Goal: Information Seeking & Learning: Learn about a topic

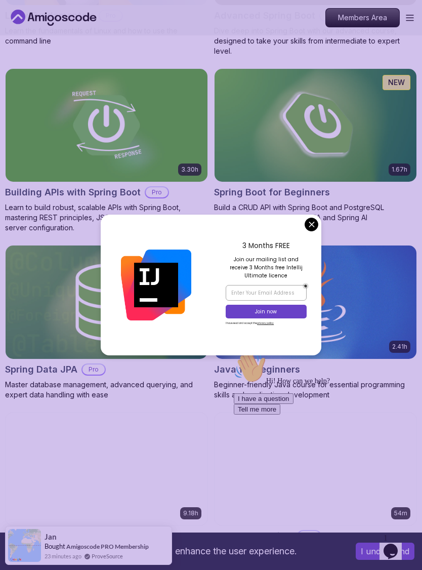
scroll to position [469, 0]
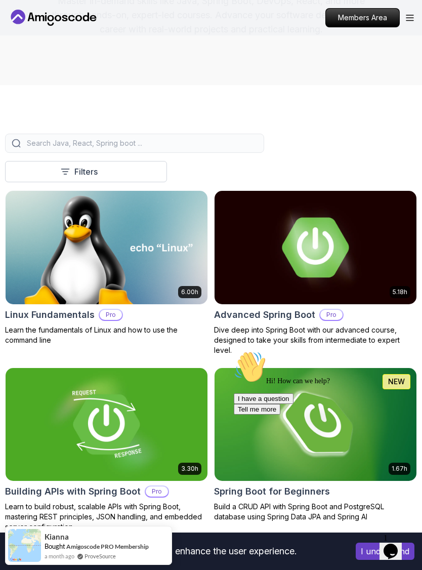
scroll to position [162, 0]
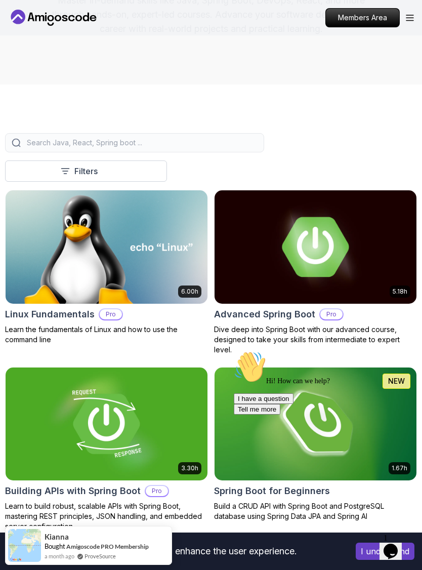
click at [354, 256] on img at bounding box center [316, 246] width 202 height 113
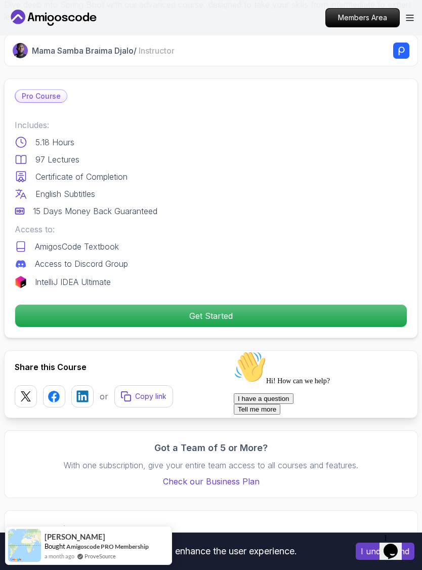
click at [332, 318] on p "Get Started" at bounding box center [211, 316] width 392 height 22
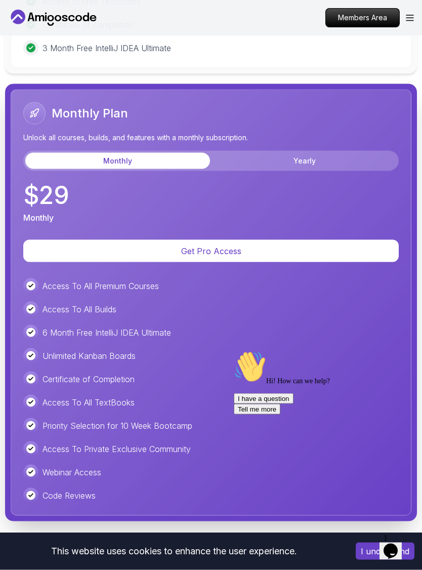
scroll to position [3111, 0]
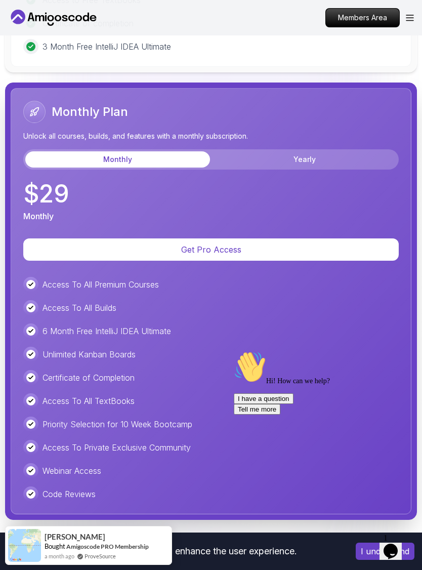
click at [348, 159] on button "Yearly" at bounding box center [304, 159] width 185 height 16
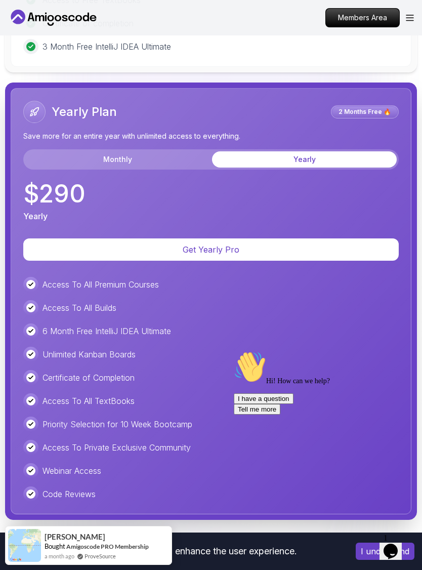
click at [57, 160] on button "Monthly" at bounding box center [117, 159] width 185 height 16
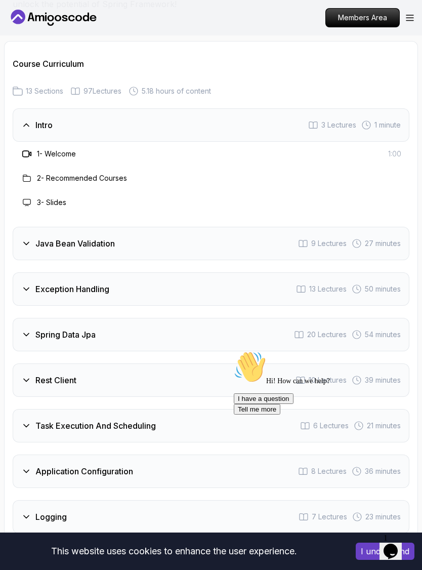
scroll to position [1879, 0]
click at [34, 240] on div "Java Bean Validation" at bounding box center [68, 244] width 94 height 12
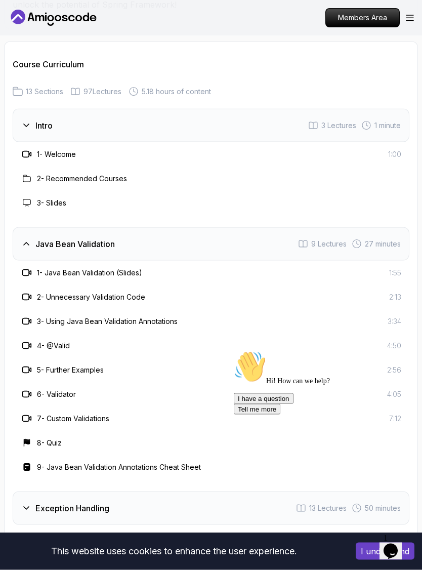
scroll to position [1880, 0]
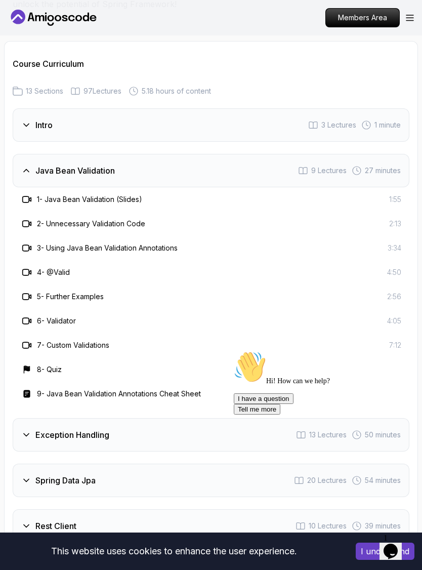
click at [13, 184] on div "Java Bean Validation 9 Lectures 27 minutes" at bounding box center [211, 170] width 397 height 33
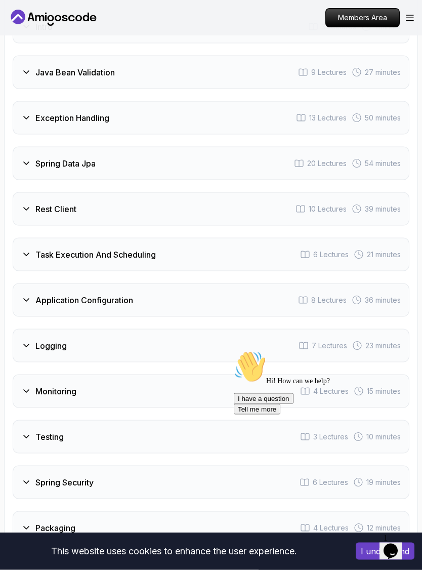
scroll to position [1979, 0]
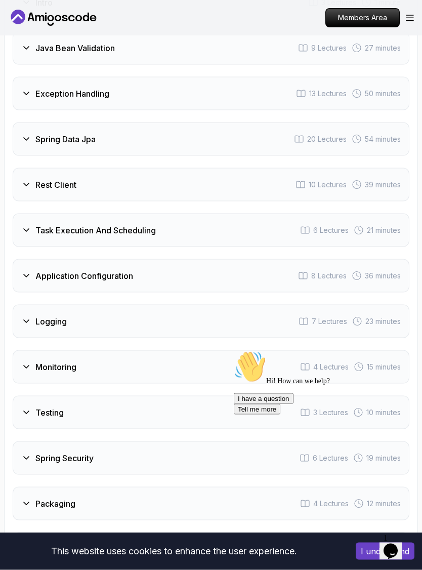
click at [37, 225] on h3 "Task Execution And Scheduling" at bounding box center [95, 230] width 120 height 12
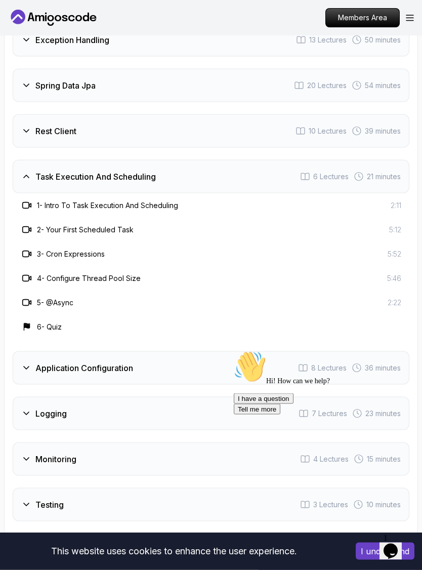
scroll to position [2057, 0]
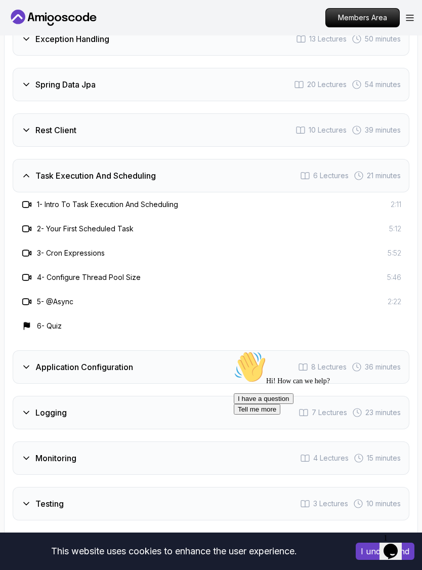
click at [32, 183] on div "Task Execution And Scheduling 6 Lectures 21 minutes" at bounding box center [211, 175] width 397 height 33
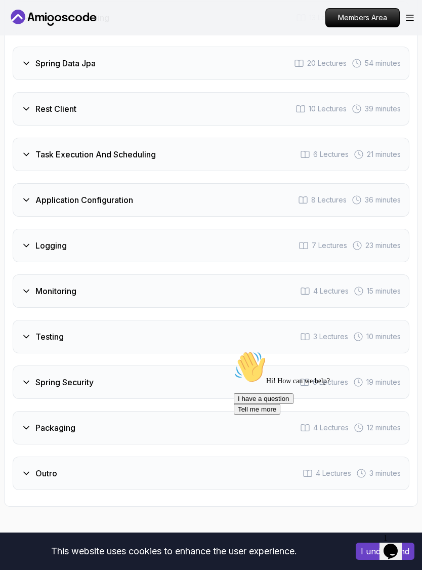
scroll to position [2084, 0]
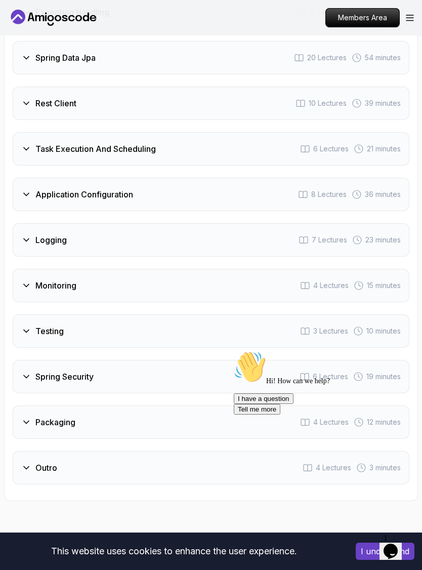
click at [31, 196] on icon at bounding box center [26, 194] width 10 height 10
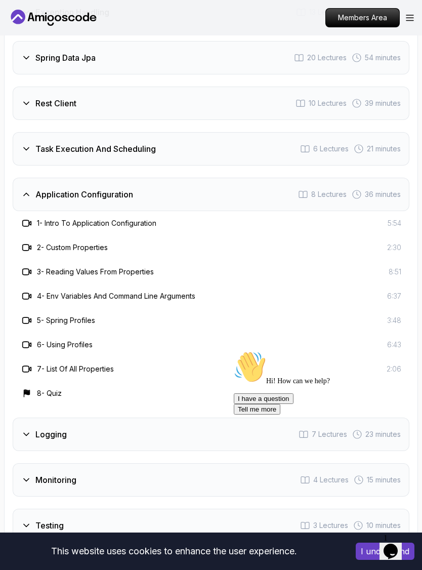
click at [31, 198] on icon at bounding box center [26, 194] width 10 height 10
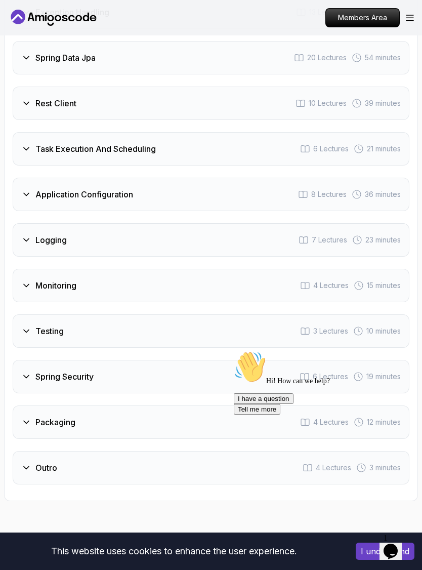
click at [32, 239] on div "Logging" at bounding box center [44, 240] width 46 height 12
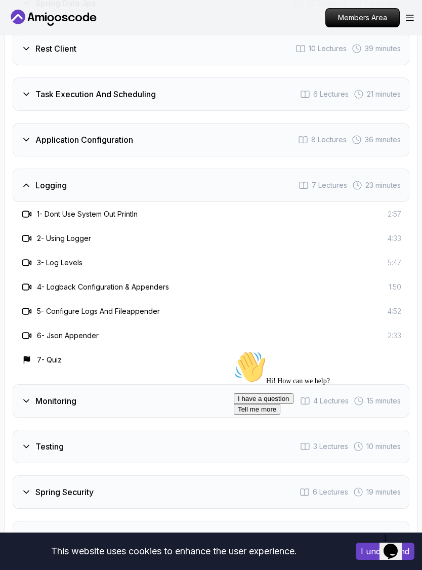
scroll to position [2141, 0]
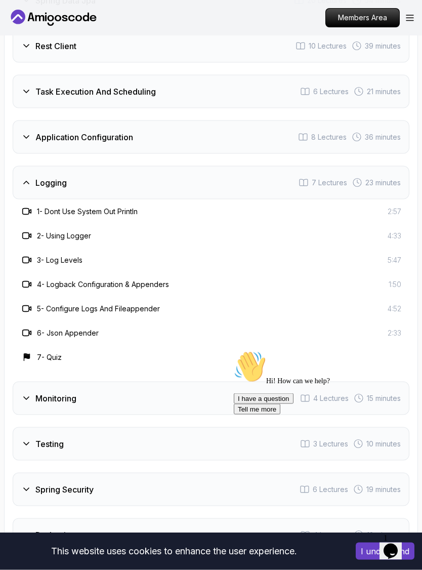
click at [32, 183] on div "Logging" at bounding box center [44, 183] width 46 height 12
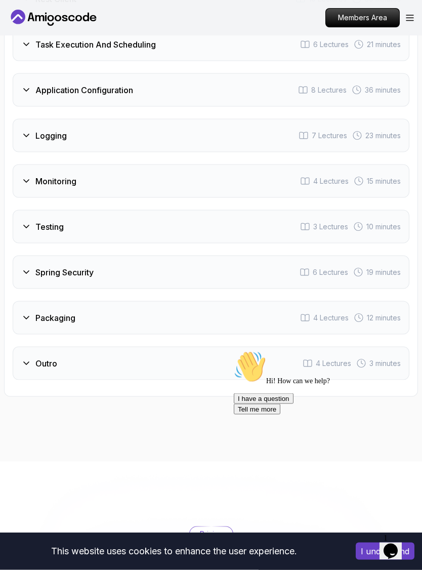
scroll to position [2189, 0]
click at [35, 269] on div "Spring Security" at bounding box center [57, 271] width 72 height 12
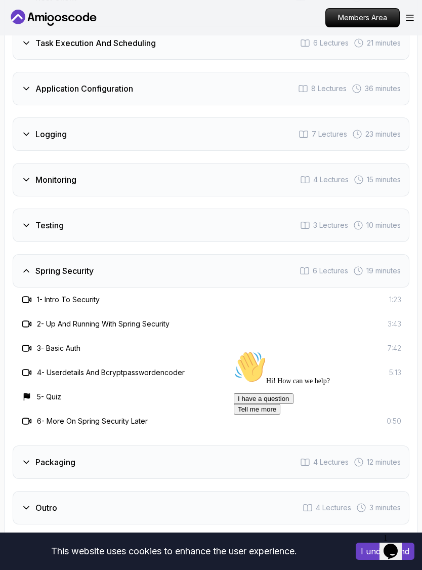
click at [35, 266] on h3 "Spring Security" at bounding box center [64, 271] width 58 height 12
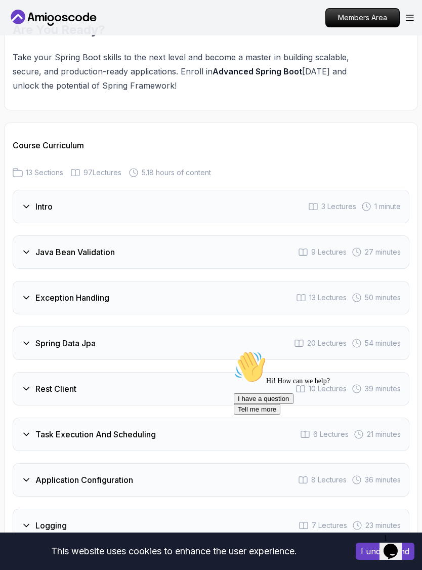
scroll to position [1797, 0]
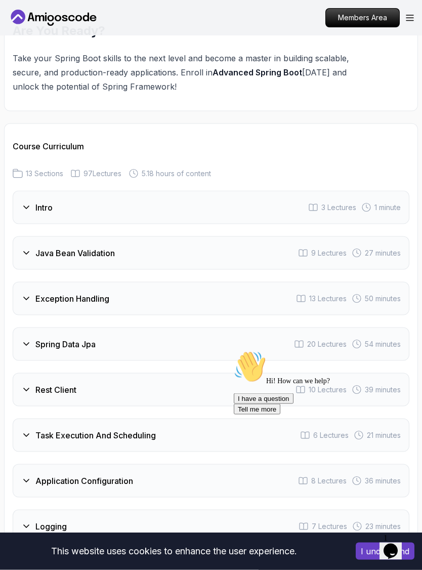
click at [33, 213] on div "Intro 3 Lectures 1 minute" at bounding box center [211, 207] width 397 height 33
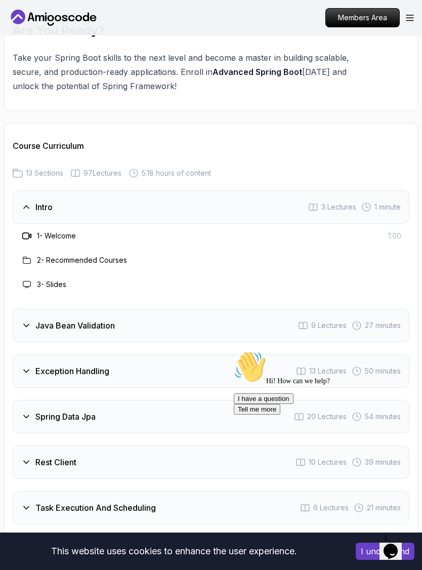
click at [44, 233] on h3 "1 - Welcome" at bounding box center [56, 236] width 39 height 10
click at [51, 240] on h3 "1 - Welcome" at bounding box center [56, 236] width 39 height 10
click at [33, 234] on div "1 - Welcome" at bounding box center [48, 236] width 55 height 12
click at [26, 234] on icon at bounding box center [27, 236] width 10 height 10
